Goal: Task Accomplishment & Management: Complete application form

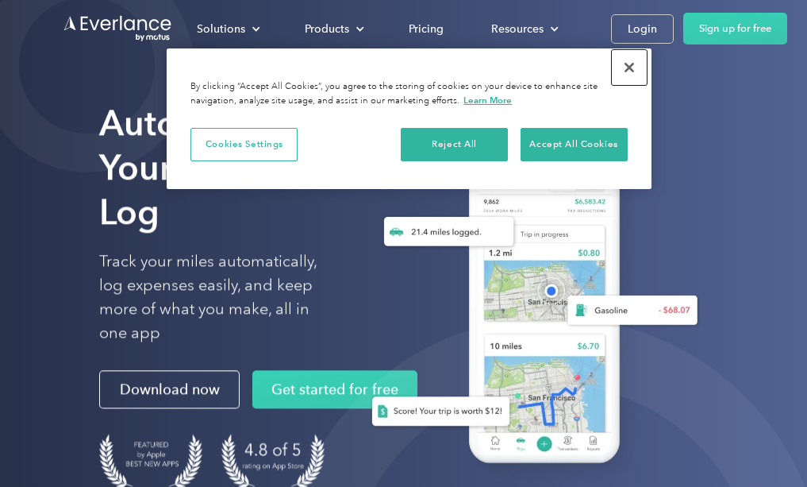
click at [630, 69] on button "Close" at bounding box center [629, 67] width 35 height 35
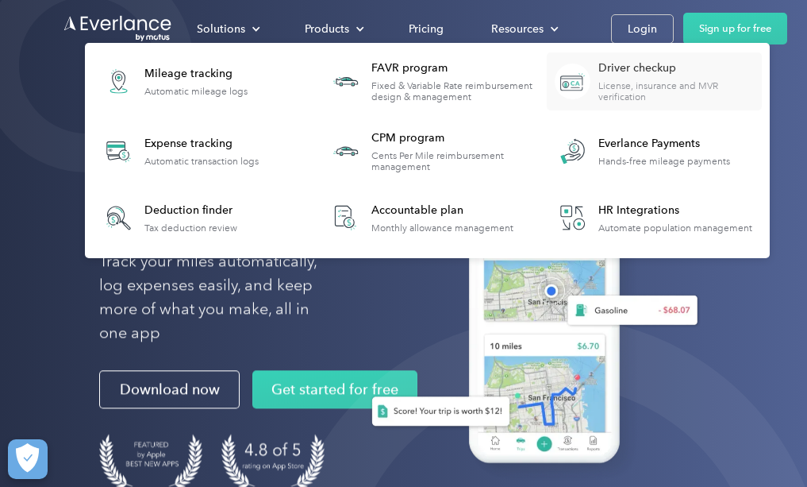
click at [659, 81] on div "License, insurance and MVR verification" at bounding box center [679, 91] width 163 height 22
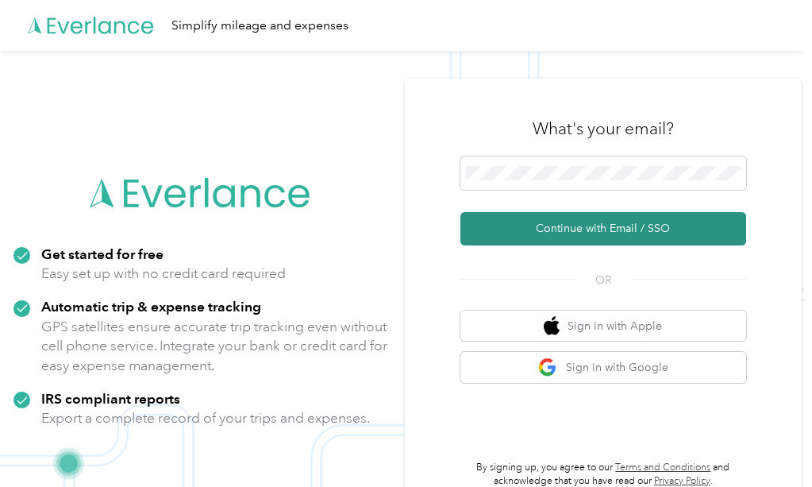
click at [607, 226] on button "Continue with Email / SSO" at bounding box center [603, 228] width 286 height 33
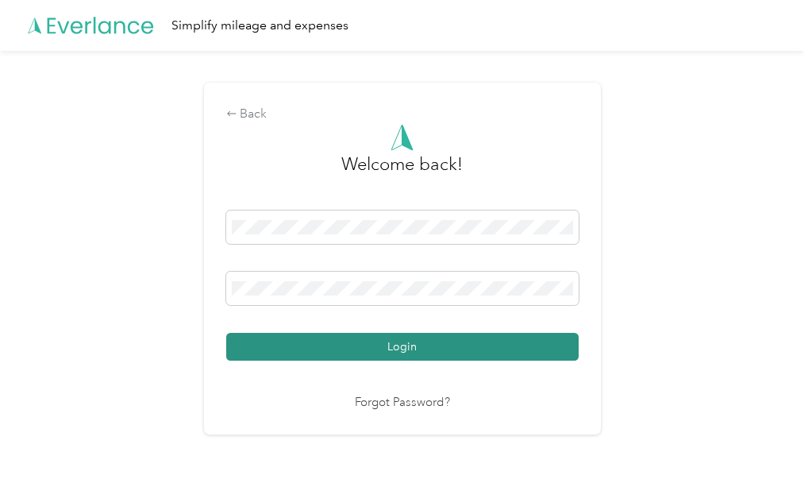
click at [395, 341] on button "Login" at bounding box center [402, 347] width 352 height 28
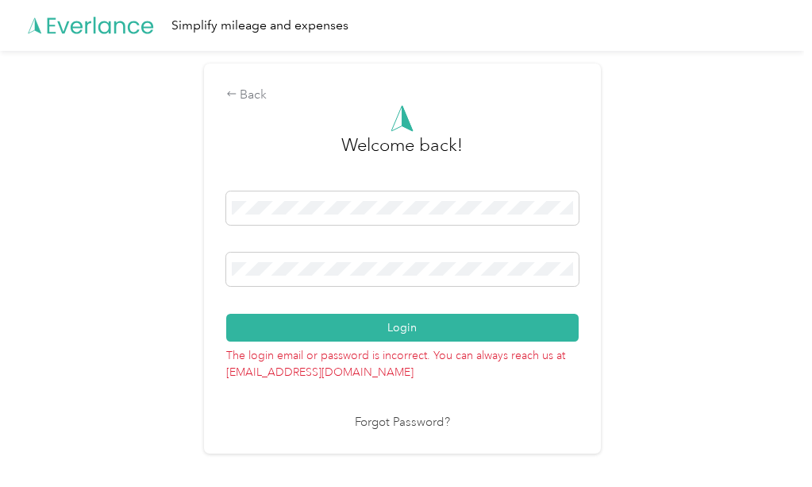
click at [428, 418] on link "Forgot Password?" at bounding box center [402, 422] width 95 height 18
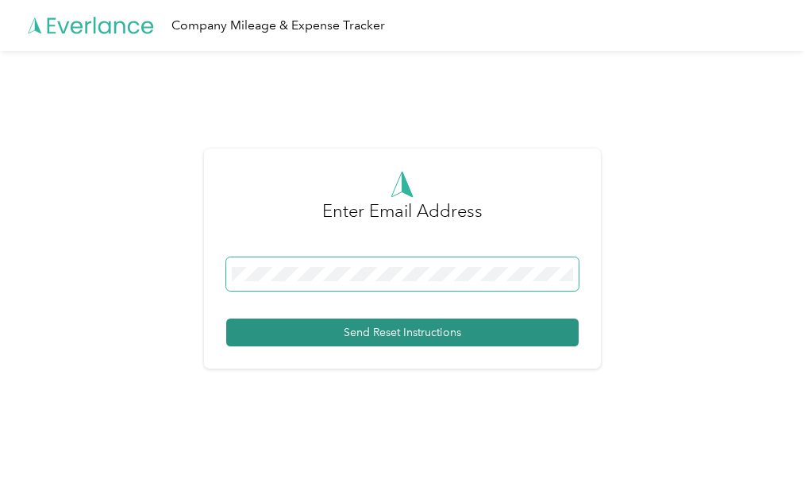
click at [226, 318] on button "Send Reset Instructions" at bounding box center [402, 332] width 352 height 28
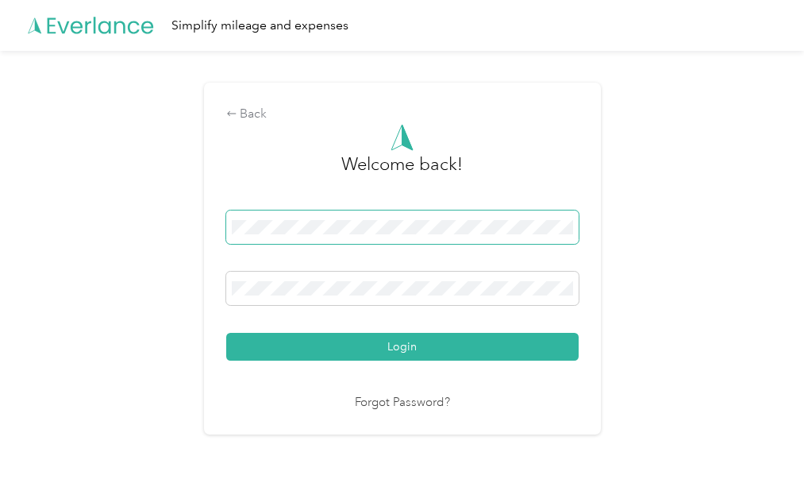
click at [262, 218] on span at bounding box center [402, 226] width 352 height 33
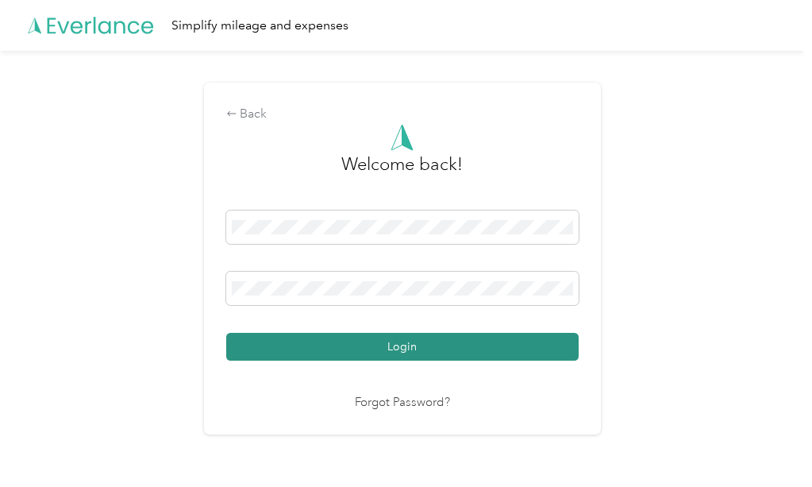
click at [338, 342] on button "Login" at bounding box center [402, 347] width 352 height 28
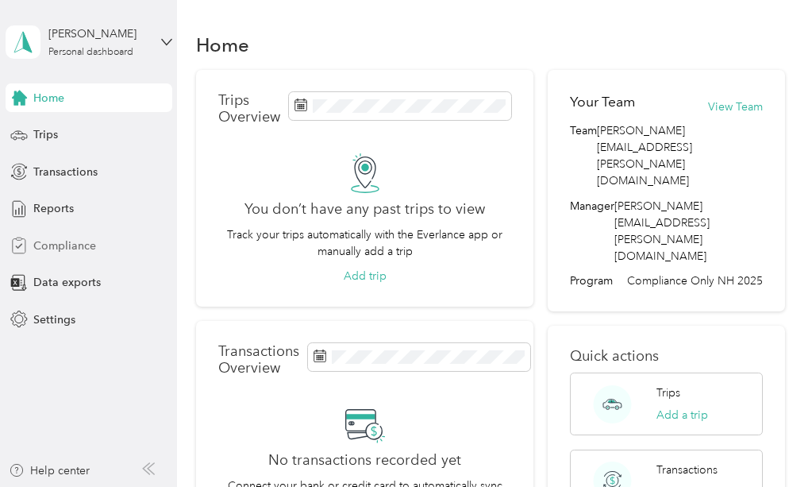
click at [63, 247] on span "Compliance" at bounding box center [64, 245] width 63 height 17
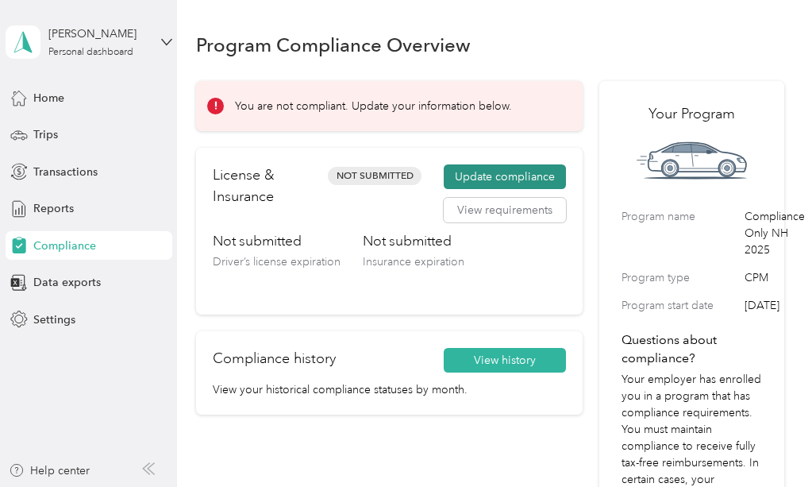
click at [479, 173] on button "Update compliance" at bounding box center [505, 176] width 122 height 25
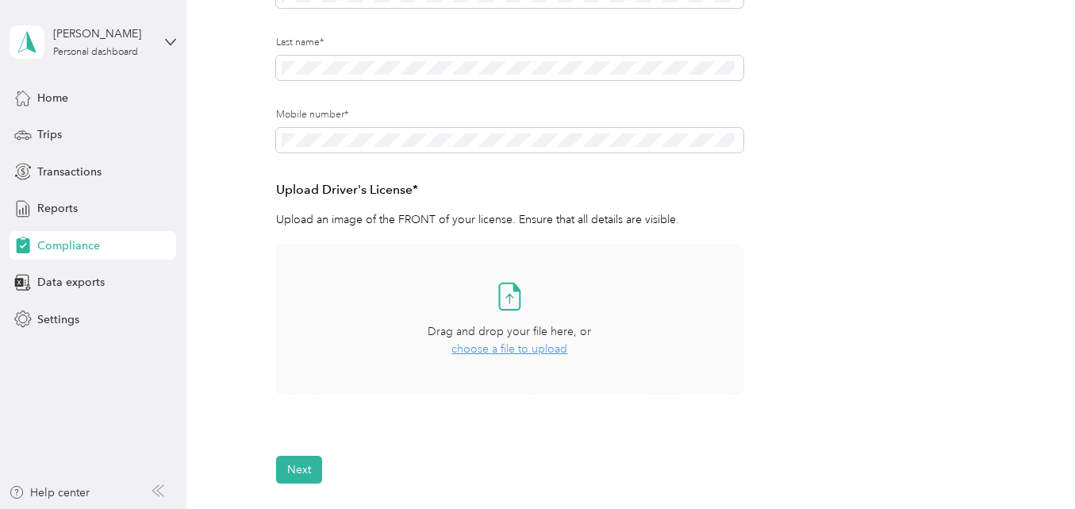
scroll to position [301, 0]
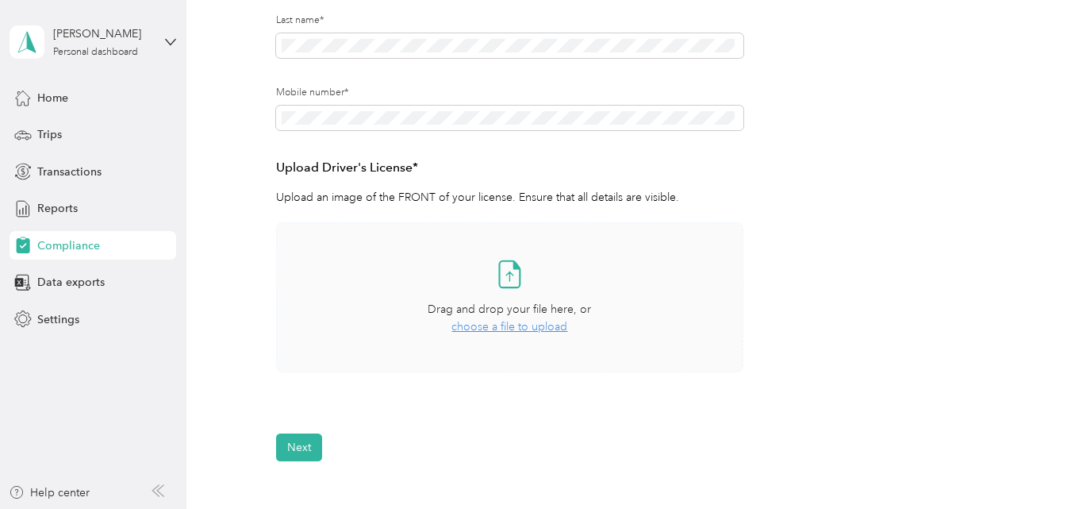
click at [521, 328] on span "choose a file to upload" at bounding box center [510, 326] width 116 height 13
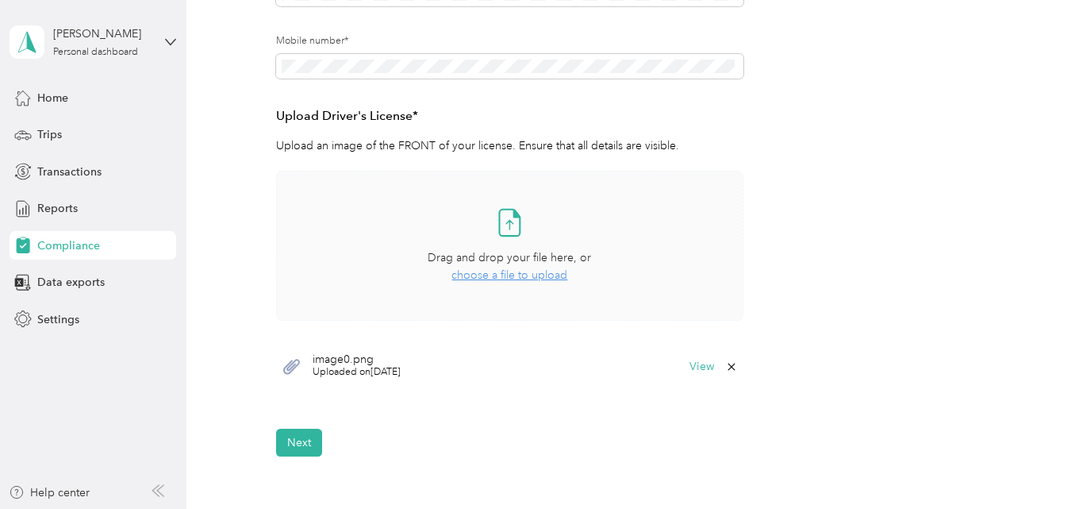
scroll to position [380, 0]
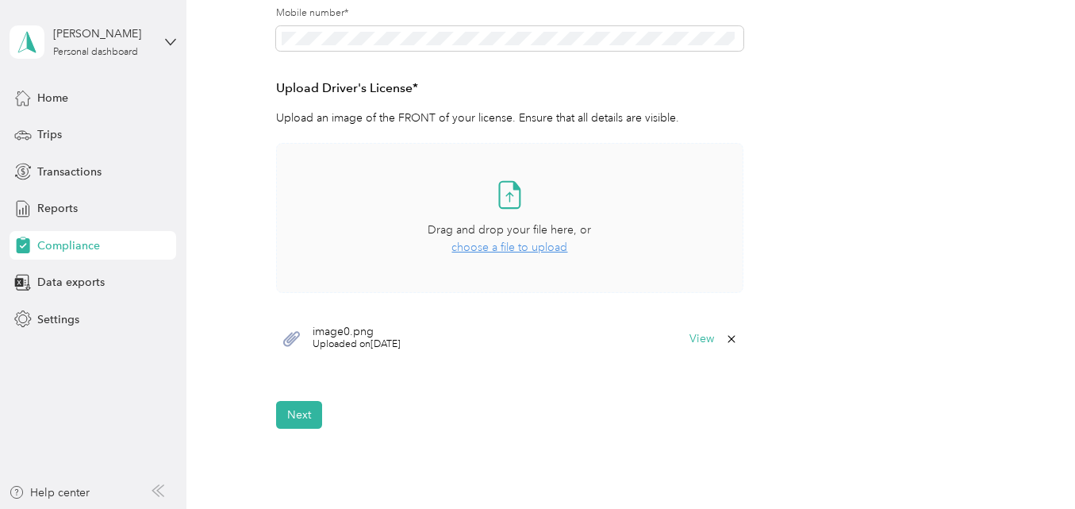
click at [344, 336] on span "image0.png" at bounding box center [357, 331] width 88 height 11
click at [347, 338] on span "Uploaded on 9/3/2025" at bounding box center [357, 344] width 88 height 14
click at [504, 193] on icon at bounding box center [510, 195] width 32 height 32
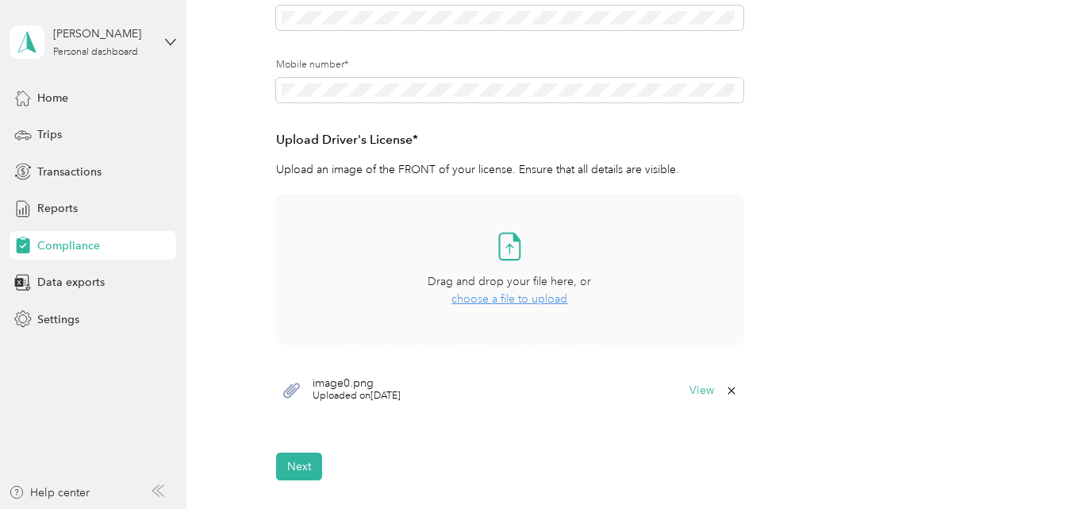
scroll to position [301, 0]
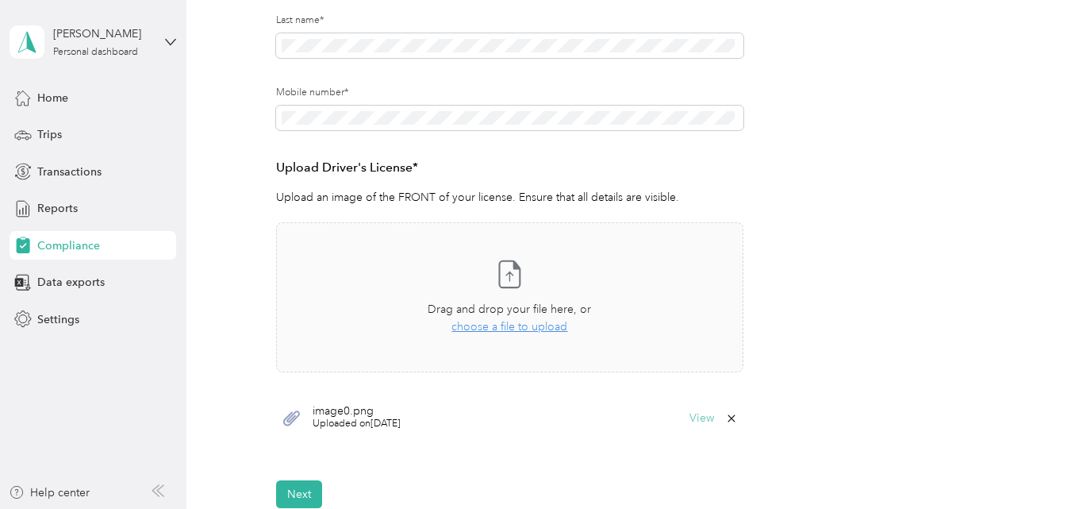
click at [706, 419] on button "View" at bounding box center [702, 418] width 25 height 11
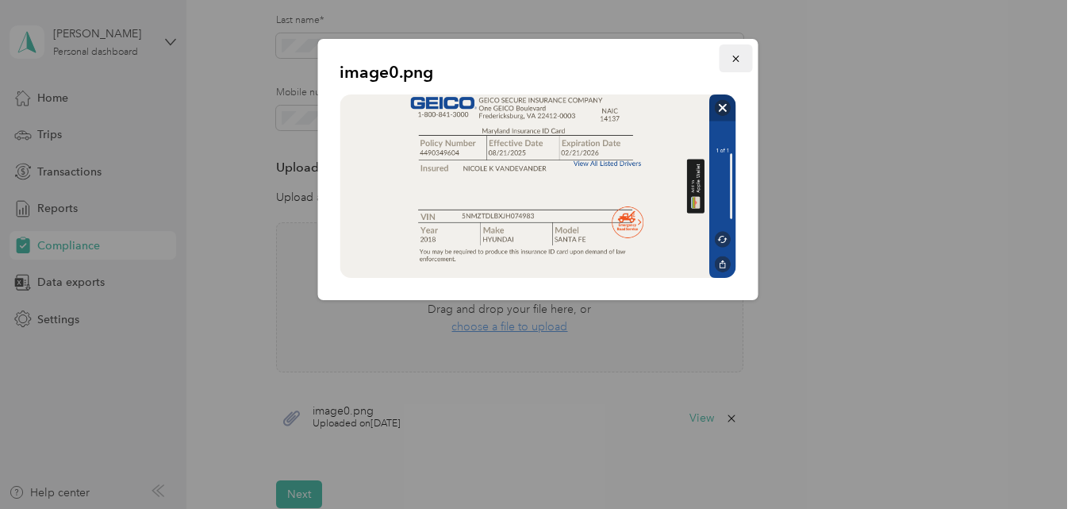
click at [733, 57] on icon "button" at bounding box center [735, 58] width 11 height 11
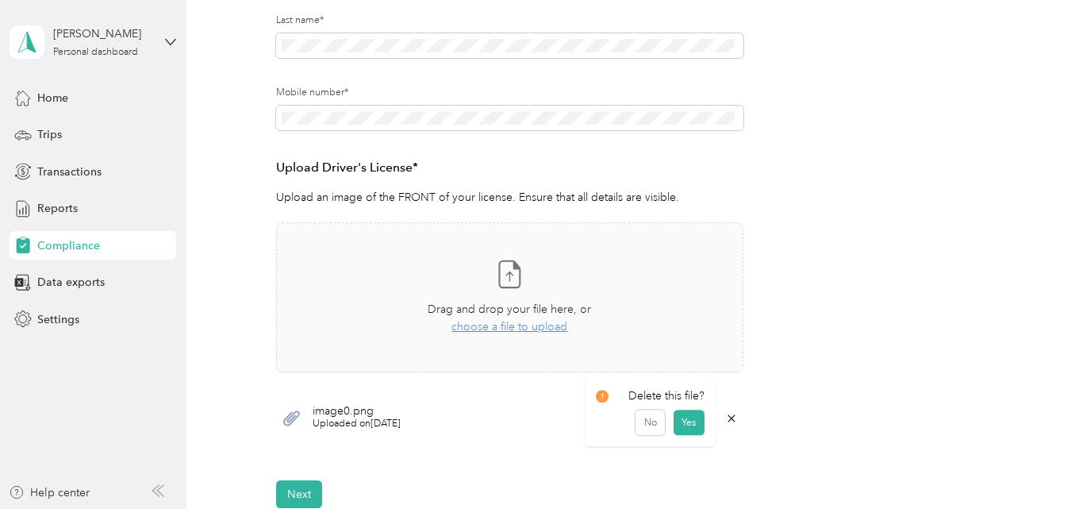
click at [726, 417] on icon at bounding box center [731, 418] width 13 height 13
click at [687, 429] on button "Yes" at bounding box center [688, 429] width 31 height 25
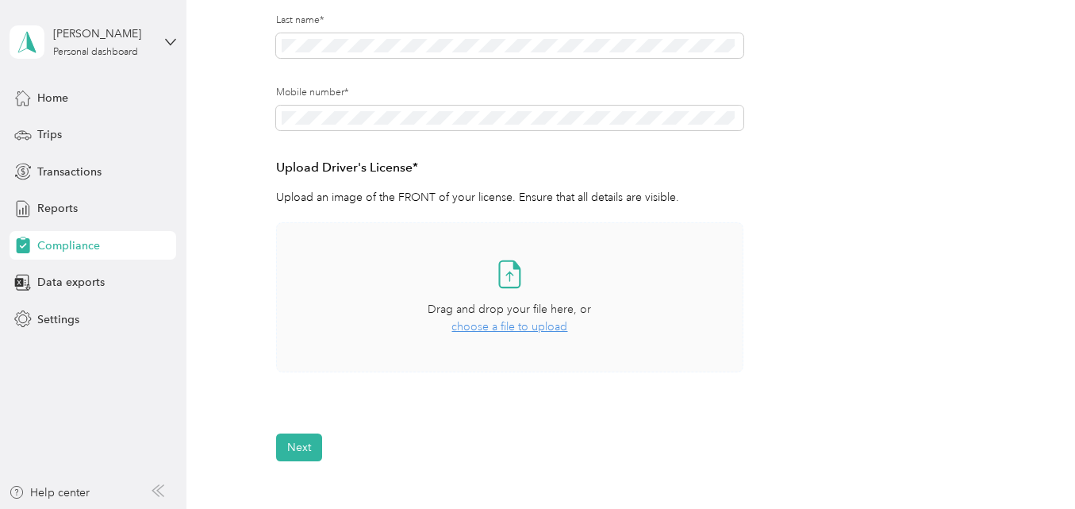
click at [519, 325] on span "choose a file to upload" at bounding box center [510, 326] width 116 height 13
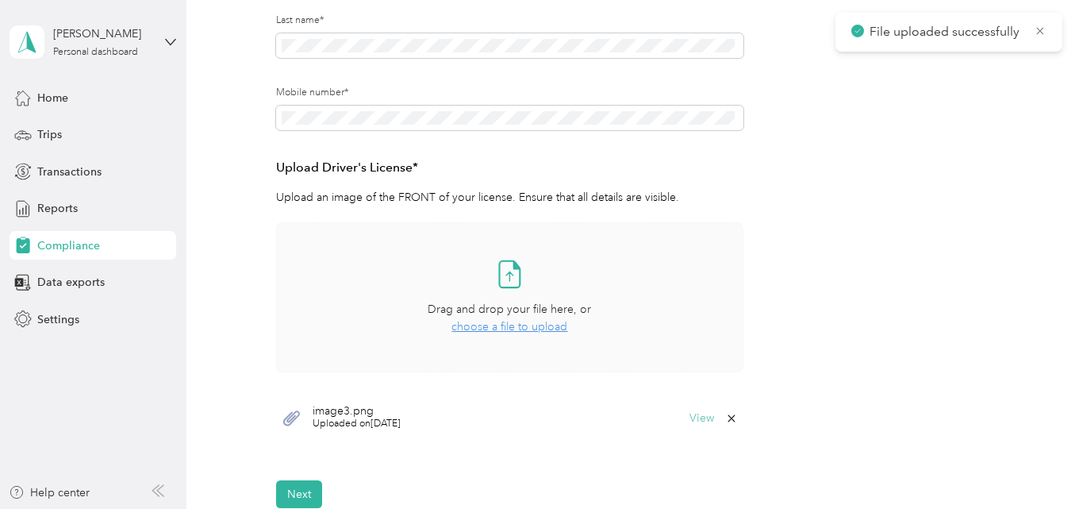
click at [694, 421] on button "View" at bounding box center [702, 418] width 25 height 11
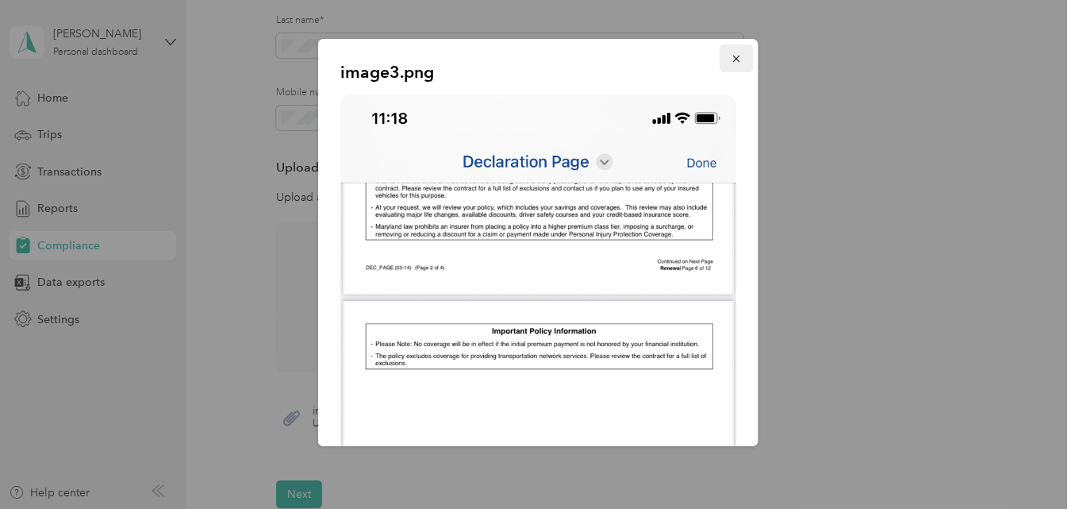
click at [730, 60] on icon "button" at bounding box center [735, 58] width 11 height 11
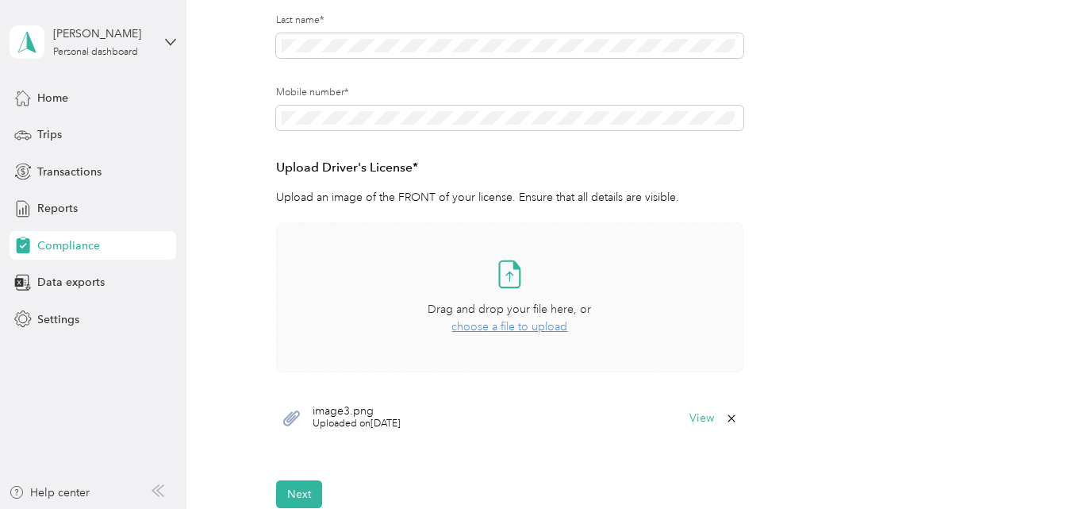
click at [733, 421] on icon at bounding box center [731, 418] width 13 height 13
click at [695, 429] on button "Yes" at bounding box center [688, 429] width 31 height 25
click at [486, 327] on span "choose a file to upload" at bounding box center [510, 326] width 116 height 13
click at [699, 417] on button "View" at bounding box center [702, 418] width 25 height 11
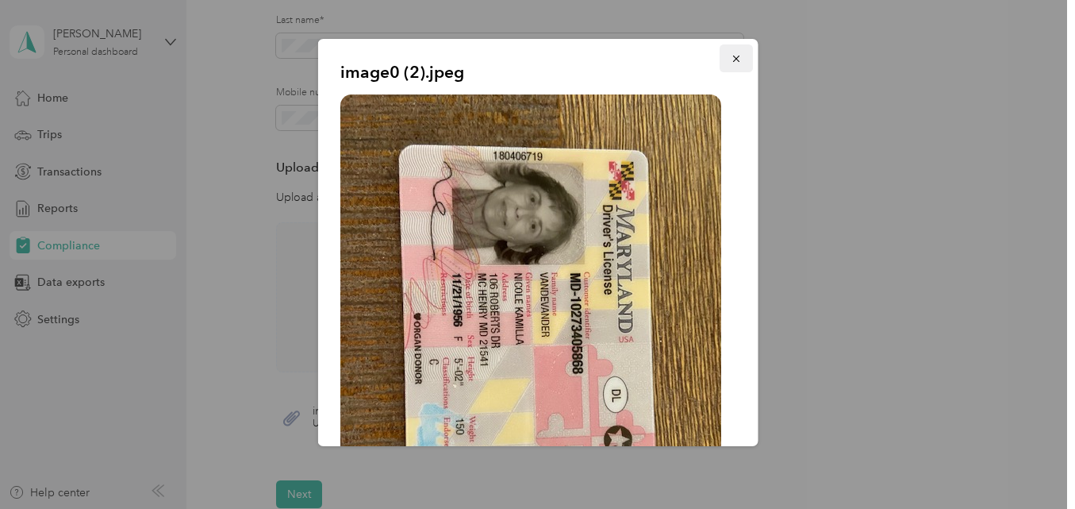
click at [730, 60] on icon "button" at bounding box center [735, 58] width 11 height 11
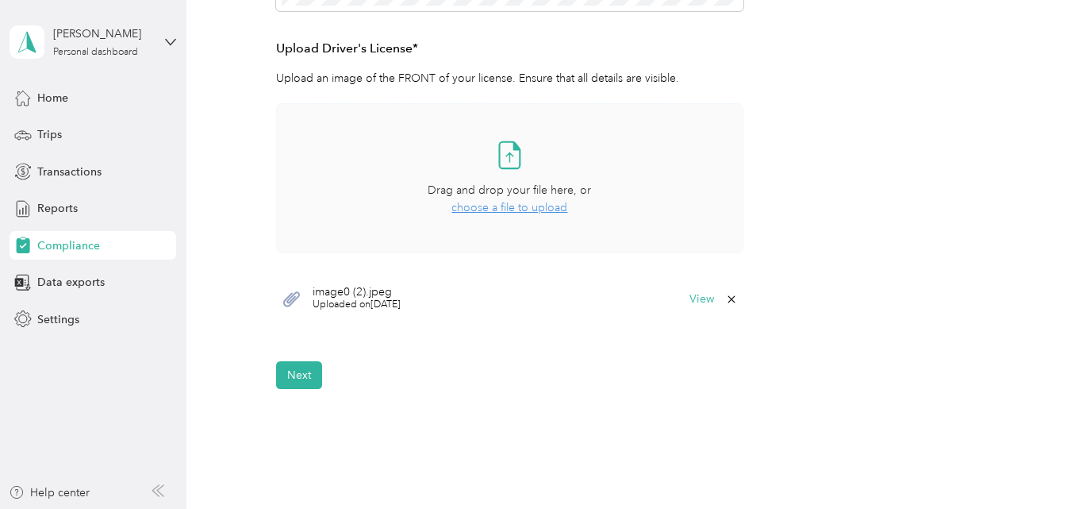
scroll to position [460, 0]
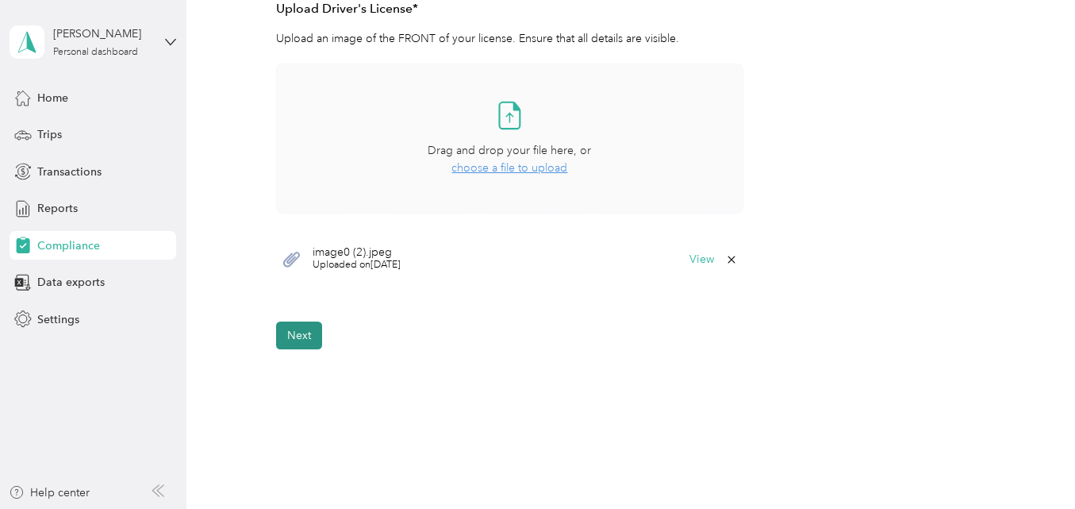
click at [290, 326] on button "Next" at bounding box center [299, 335] width 46 height 28
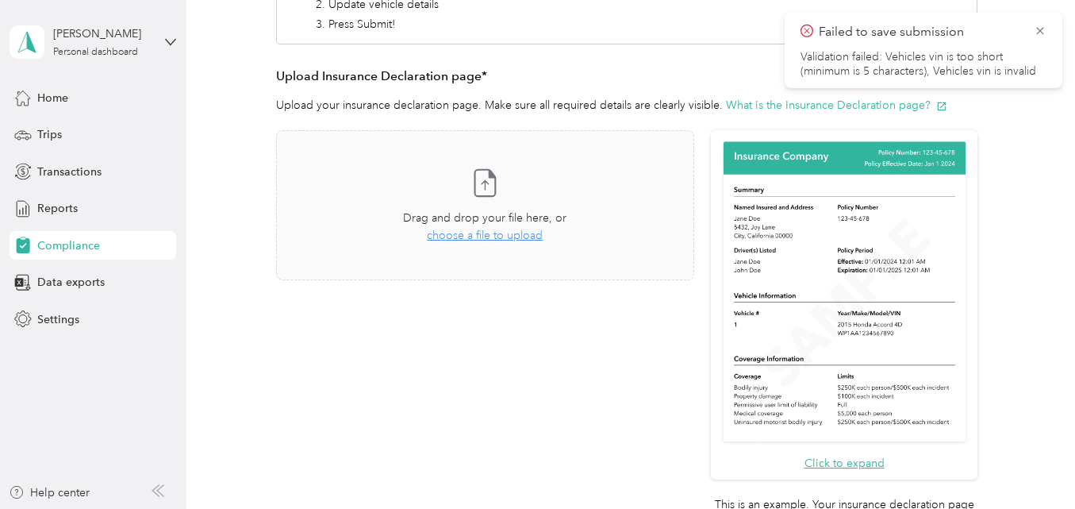
scroll to position [258, 0]
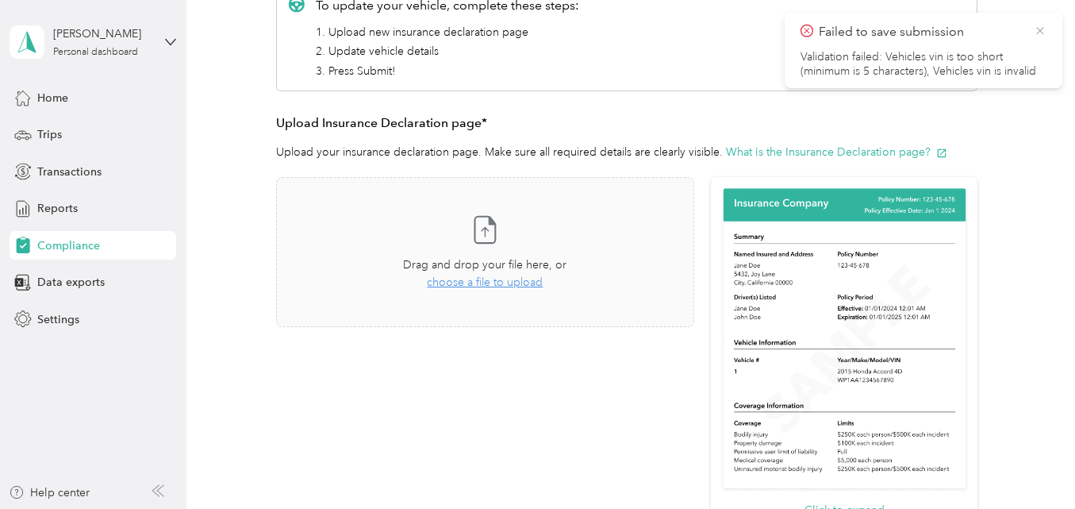
click at [811, 31] on icon at bounding box center [1040, 31] width 13 height 14
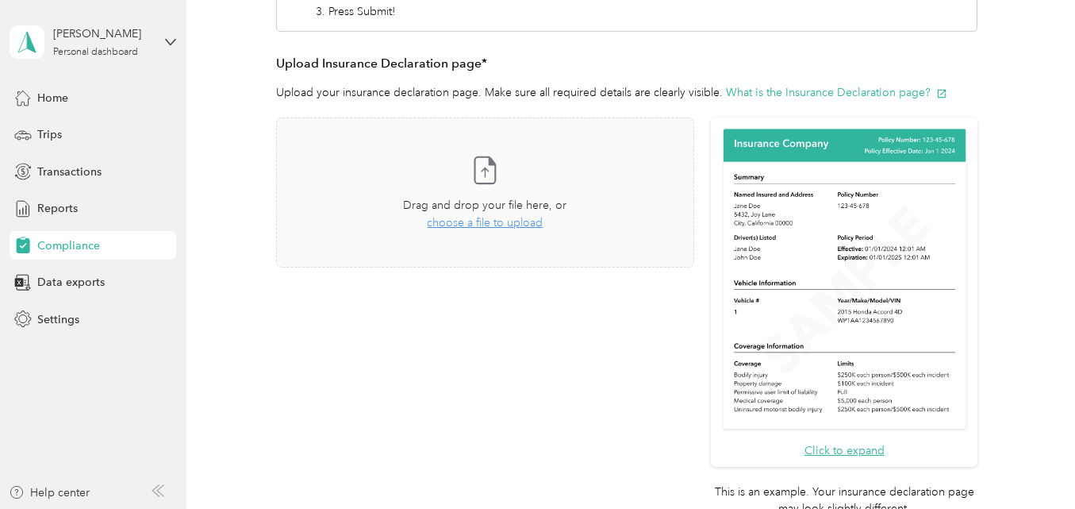
scroll to position [238, 0]
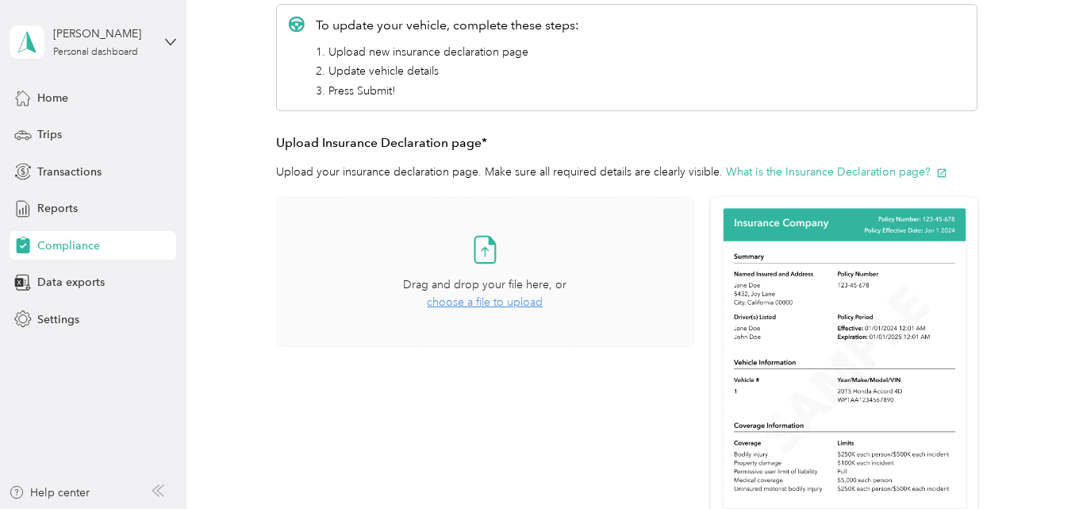
click at [493, 302] on span "choose a file to upload" at bounding box center [485, 301] width 116 height 13
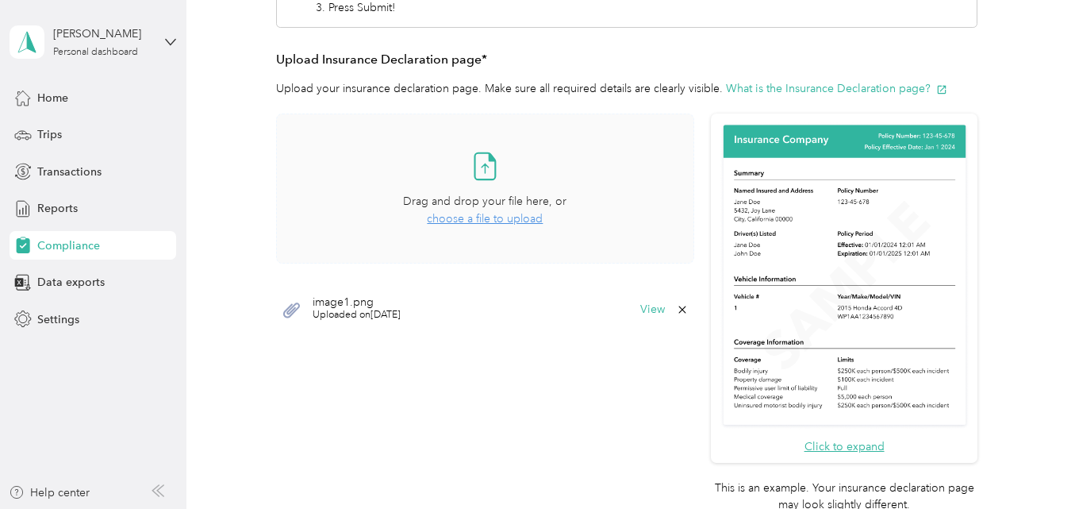
scroll to position [397, 0]
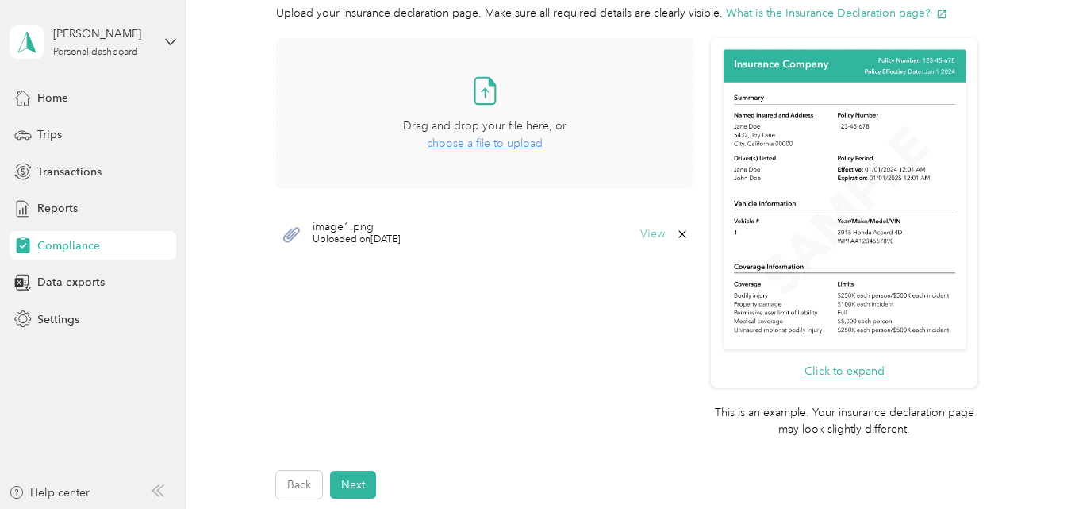
click at [643, 233] on button "View" at bounding box center [652, 234] width 25 height 11
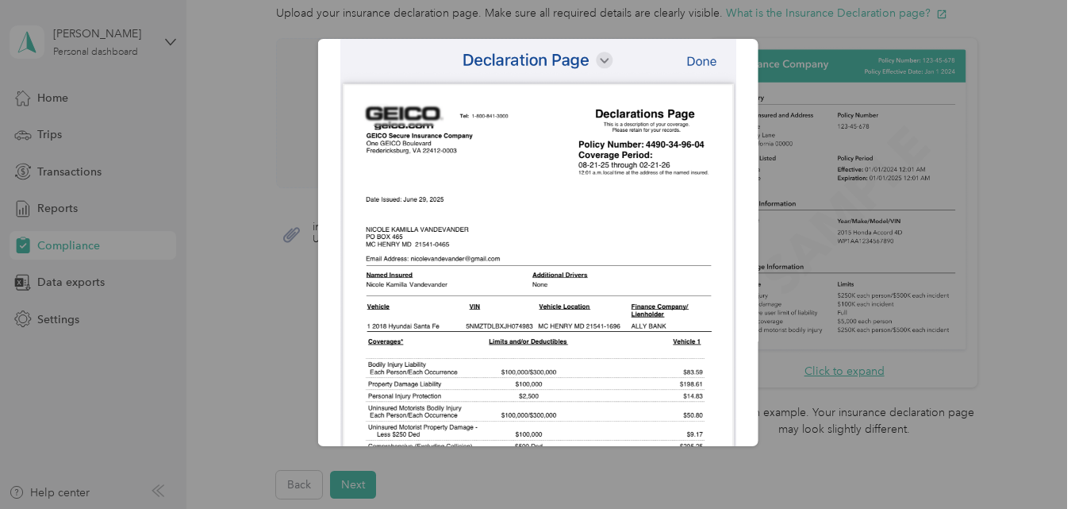
scroll to position [0, 0]
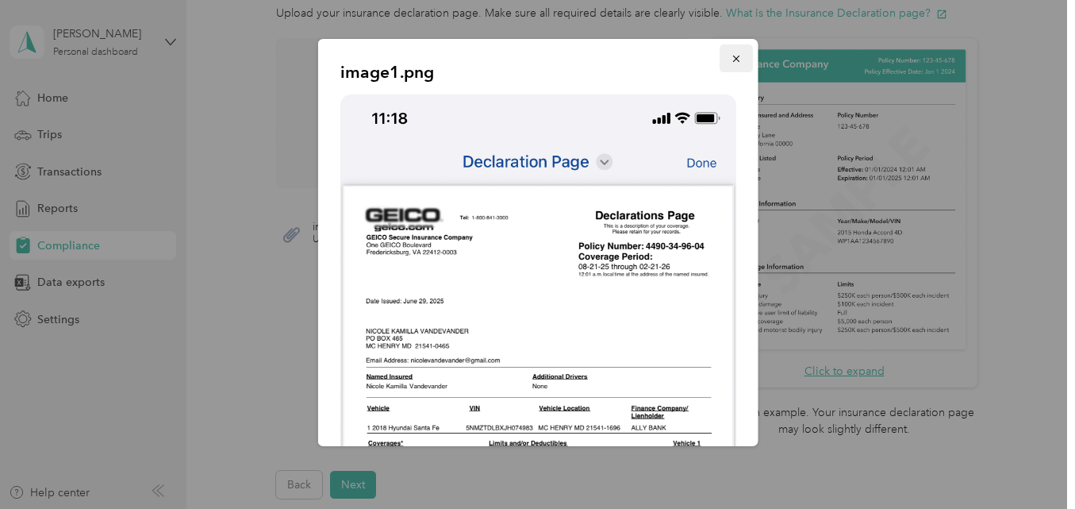
click at [730, 61] on icon "button" at bounding box center [735, 58] width 11 height 11
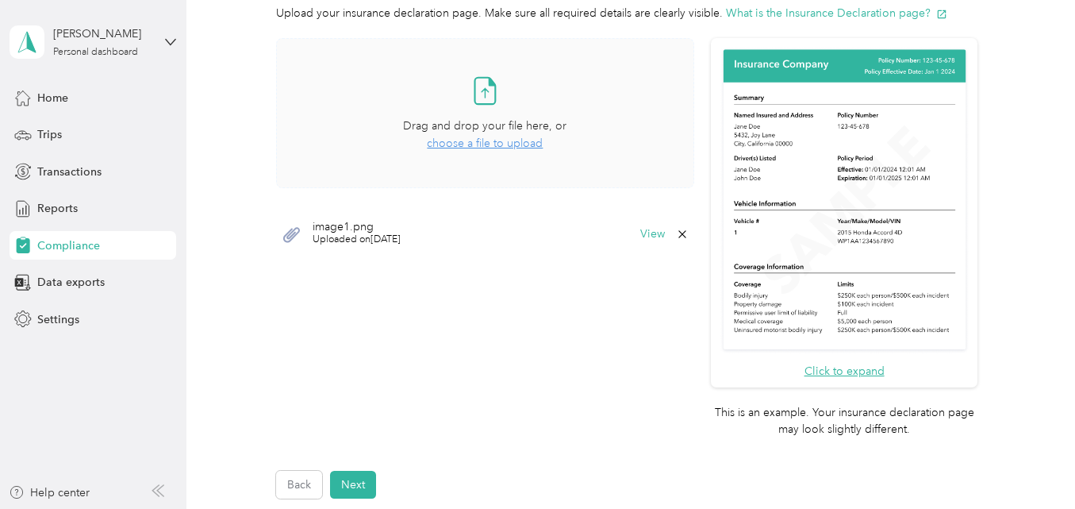
scroll to position [476, 0]
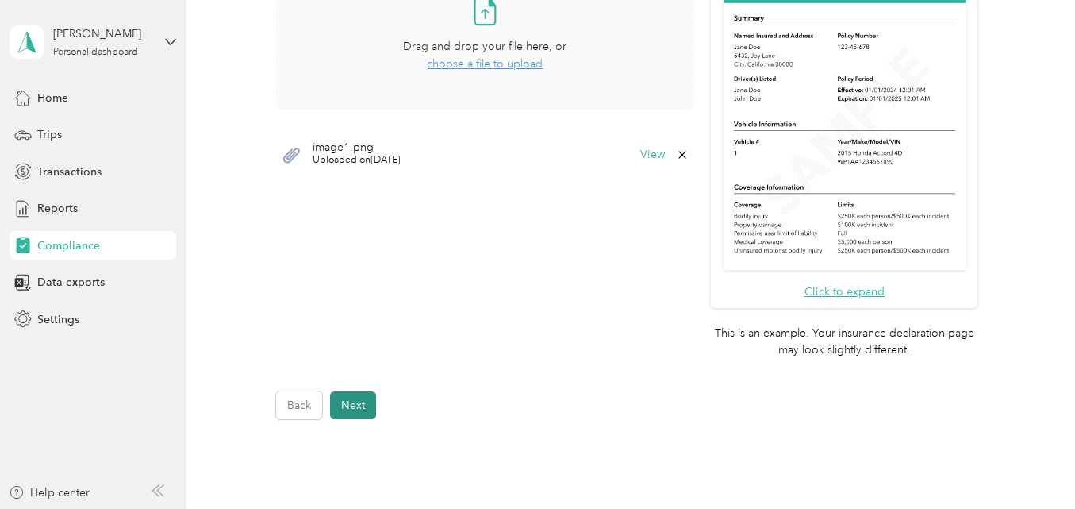
click at [351, 403] on button "Next" at bounding box center [353, 405] width 46 height 28
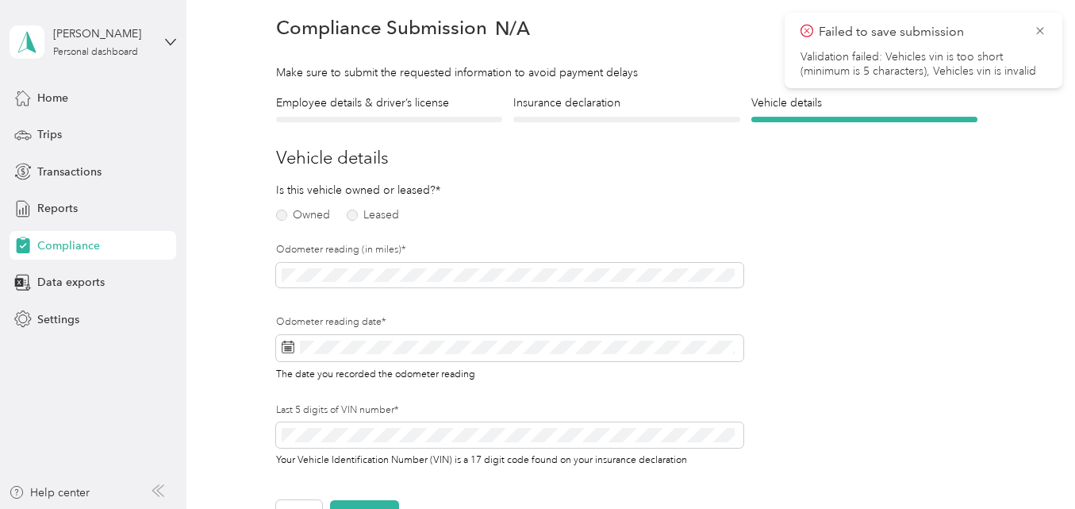
scroll to position [20, 0]
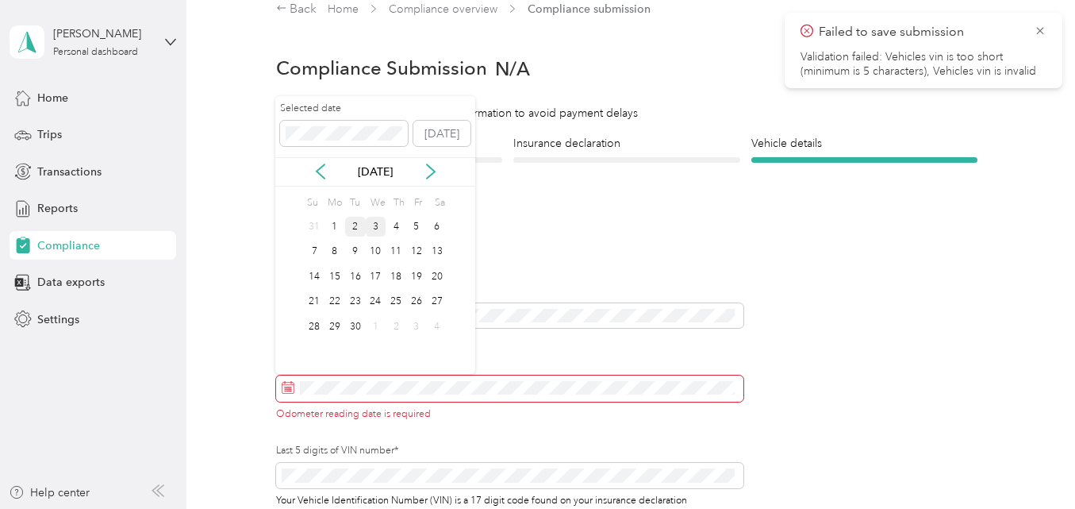
click at [354, 228] on div "2" at bounding box center [355, 227] width 21 height 20
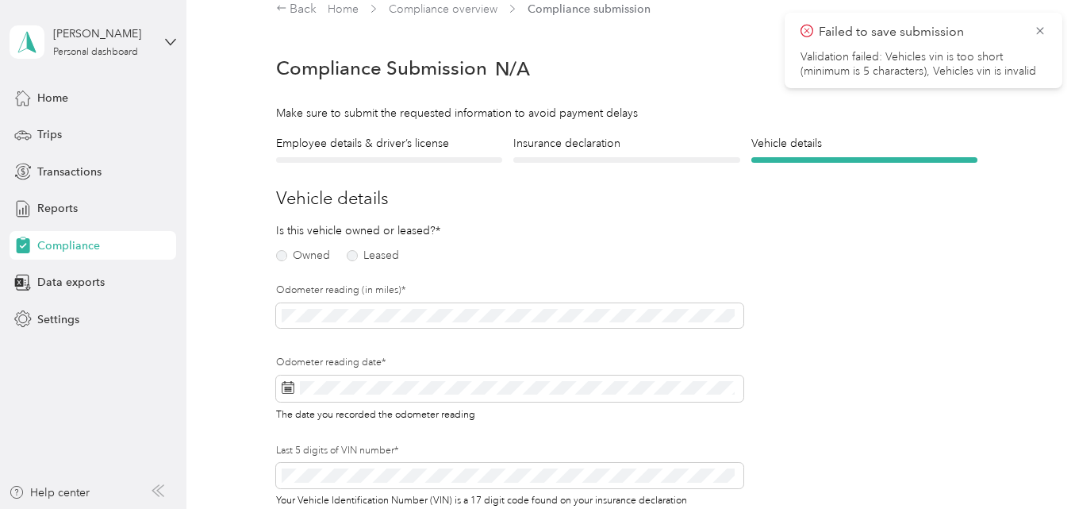
scroll to position [99, 0]
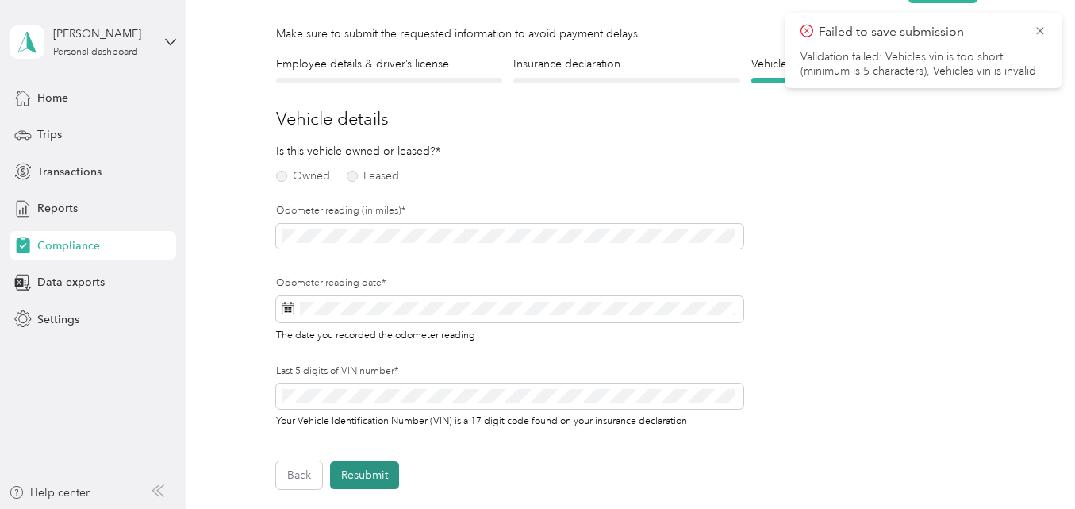
click at [373, 477] on button "Resubmit" at bounding box center [364, 475] width 69 height 28
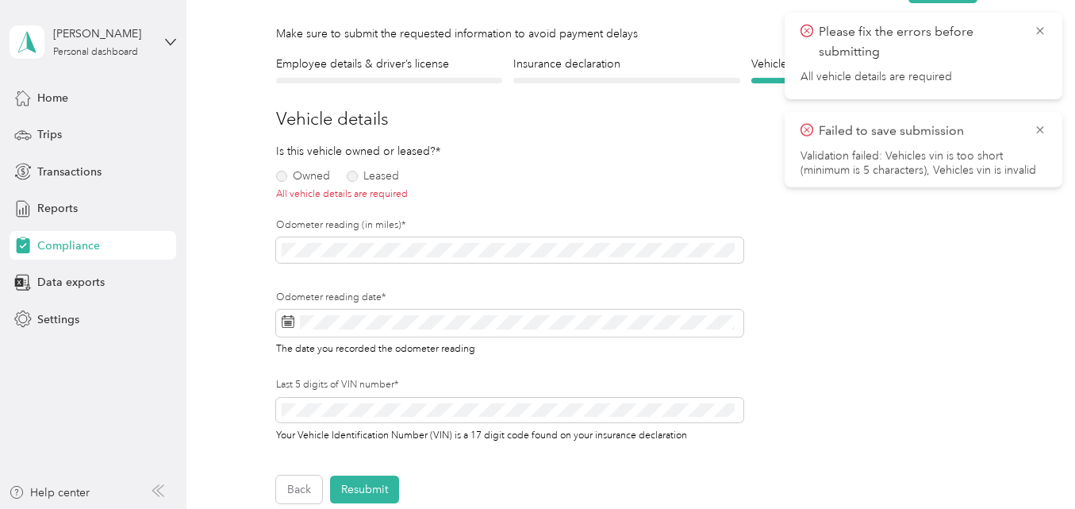
scroll to position [20, 0]
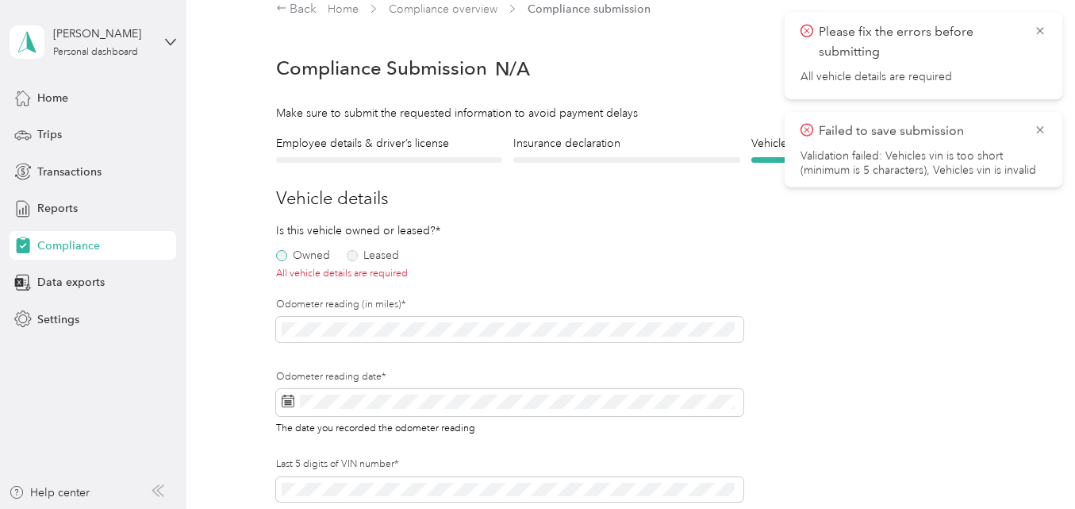
click at [284, 254] on label "Owned" at bounding box center [303, 255] width 54 height 11
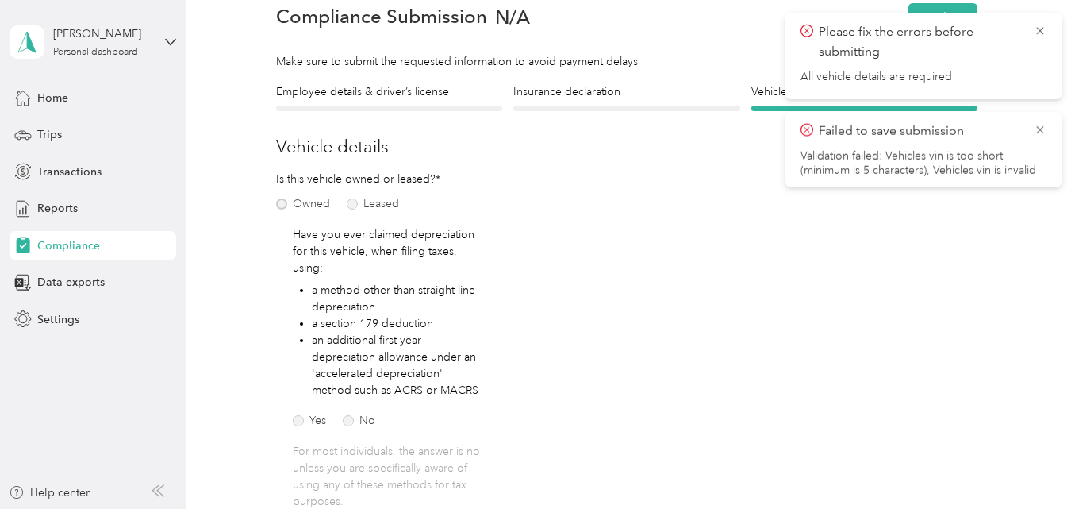
scroll to position [99, 0]
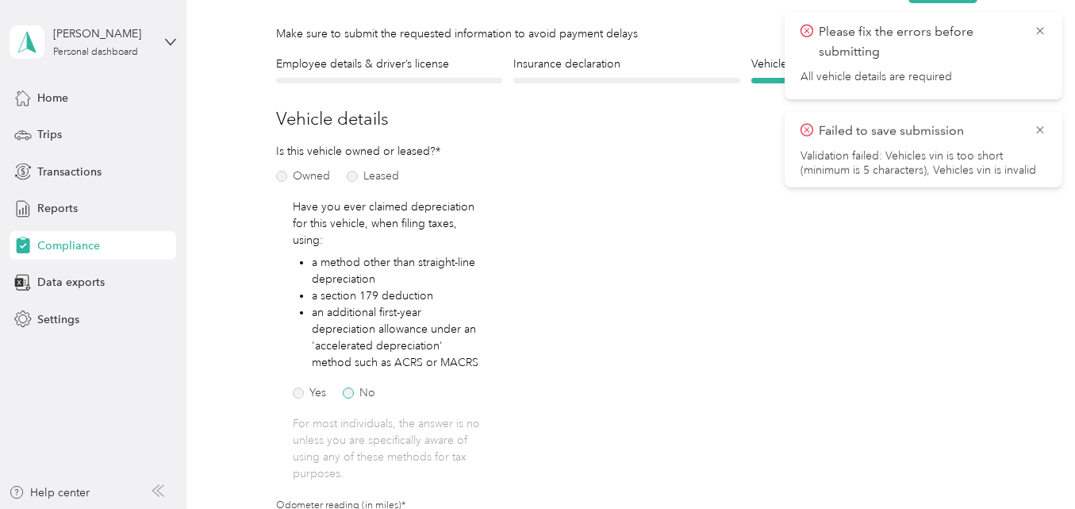
click at [348, 395] on label "No" at bounding box center [359, 392] width 33 height 11
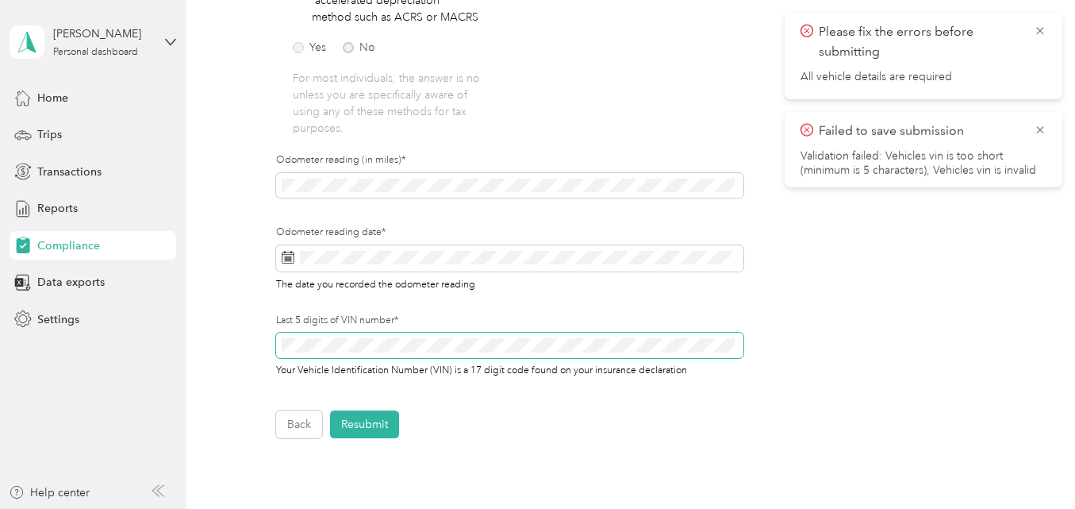
scroll to position [417, 0]
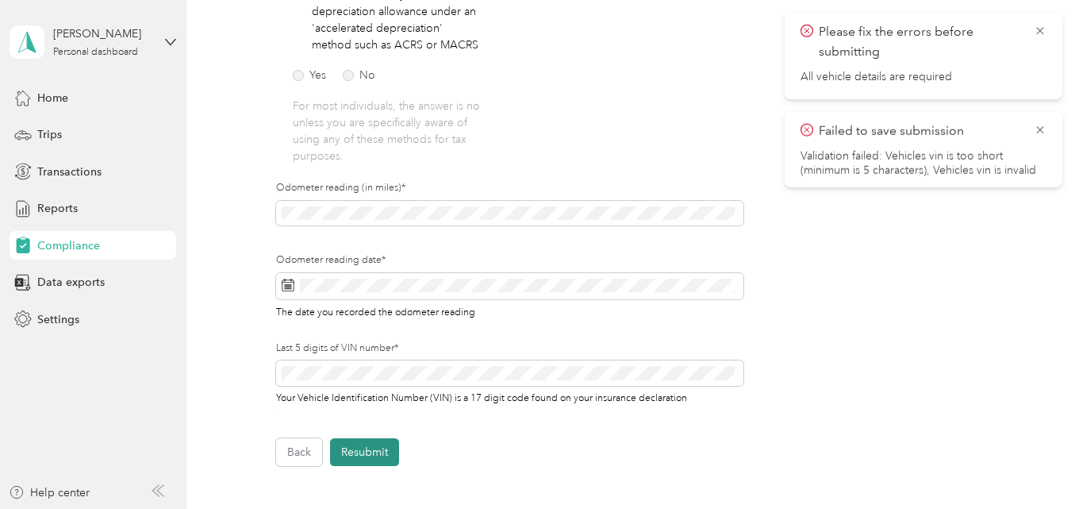
click at [363, 453] on button "Resubmit" at bounding box center [364, 452] width 69 height 28
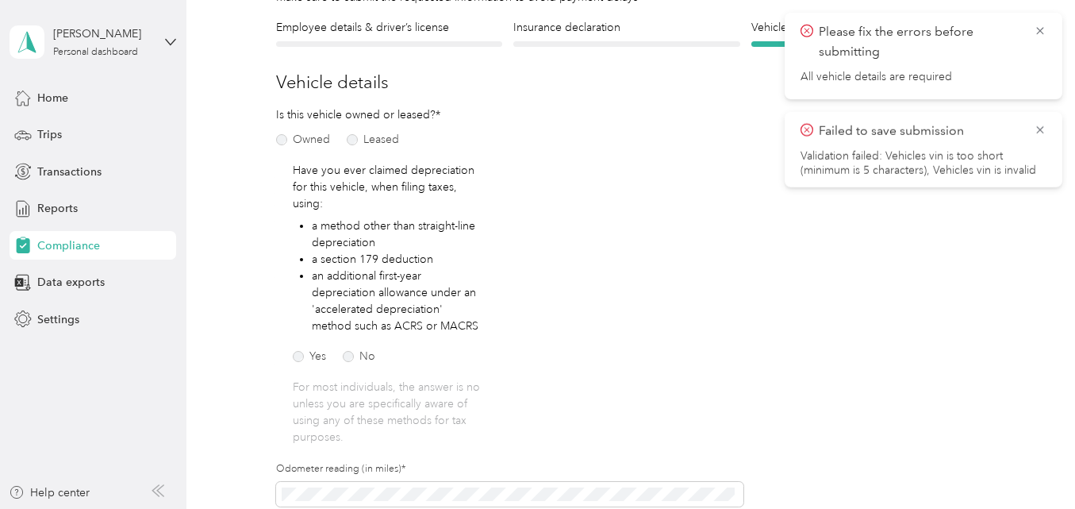
scroll to position [20, 0]
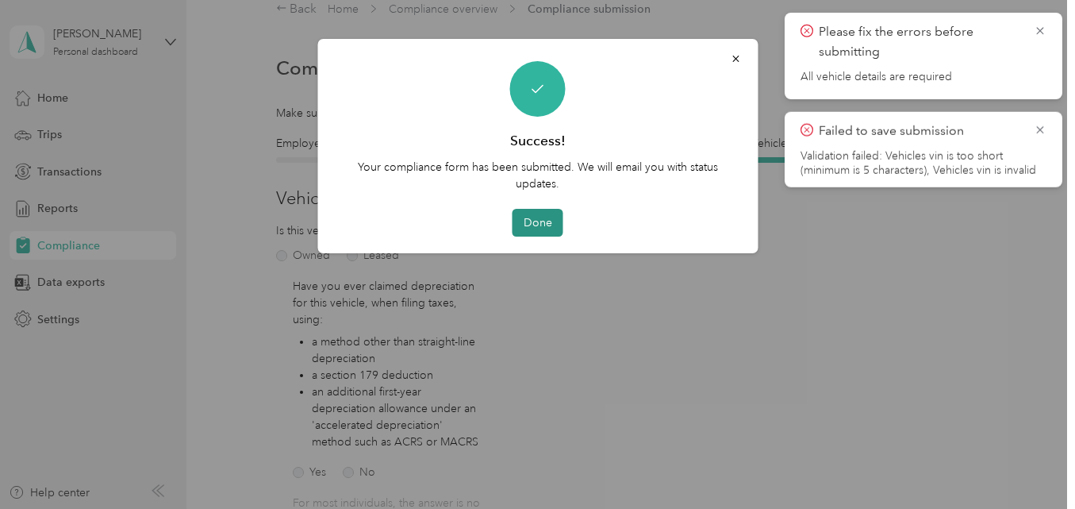
click at [540, 221] on button "Done" at bounding box center [538, 223] width 51 height 28
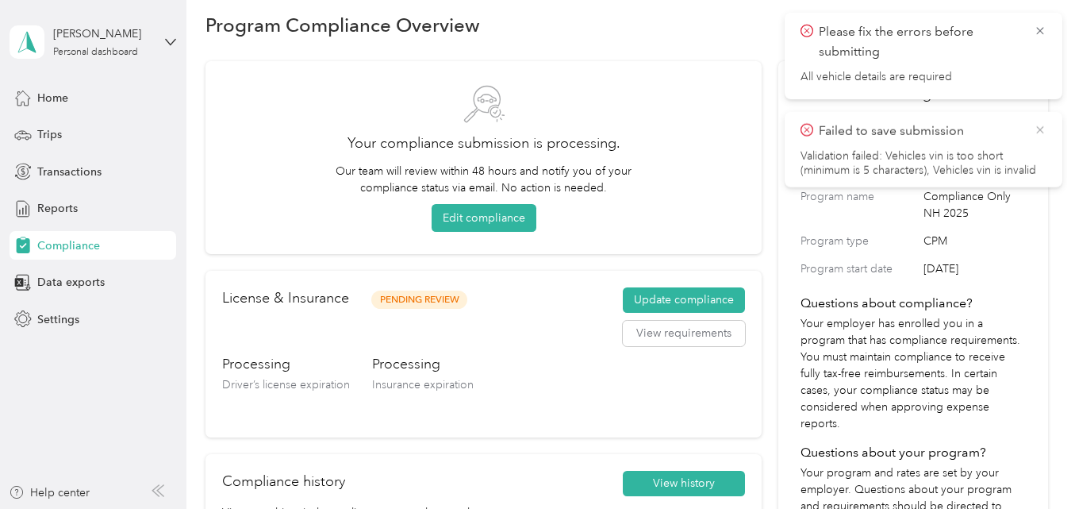
click at [811, 131] on icon at bounding box center [1040, 129] width 13 height 14
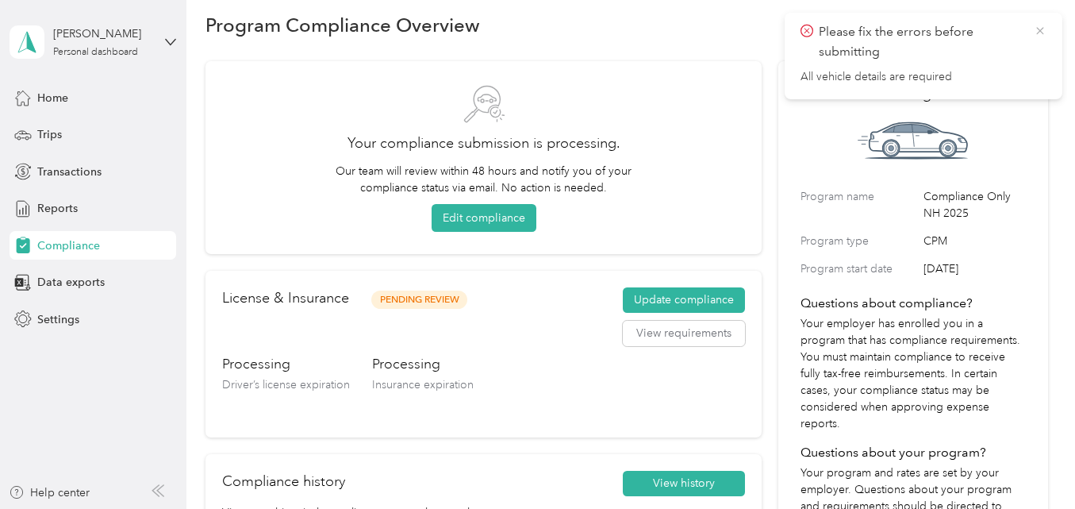
click at [811, 28] on icon at bounding box center [1040, 31] width 13 height 14
